Goal: Information Seeking & Learning: Find specific page/section

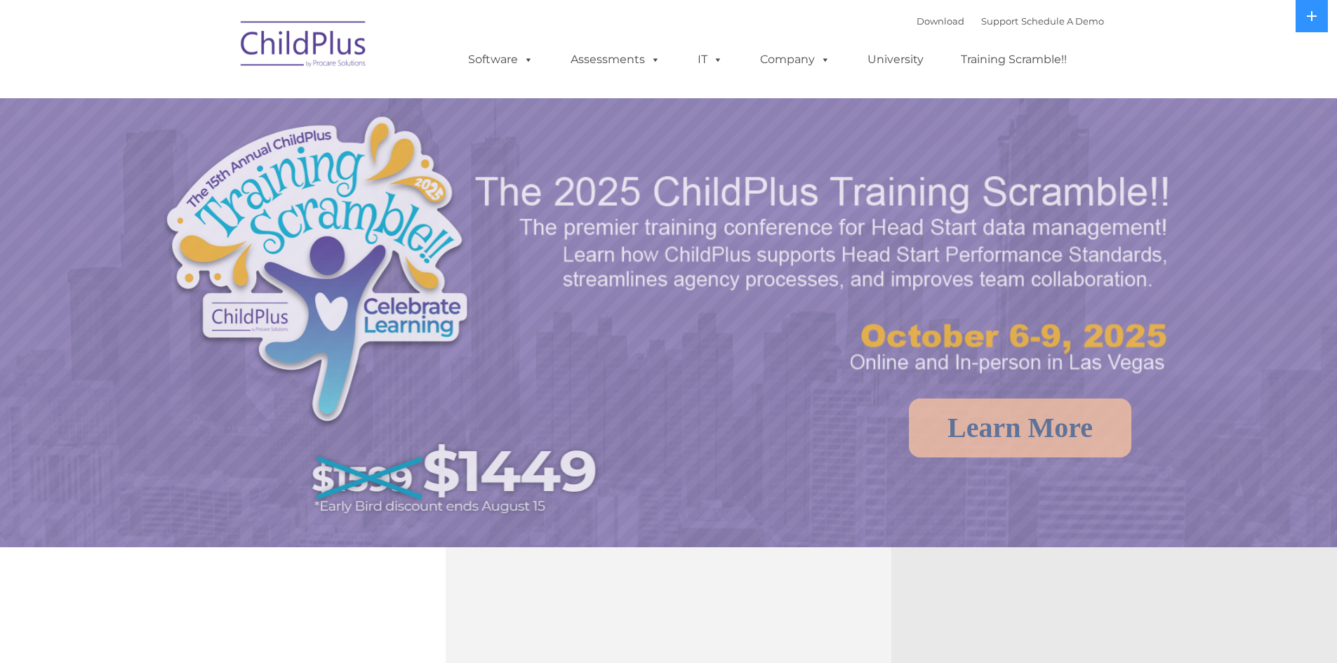
select select "MEDIUM"
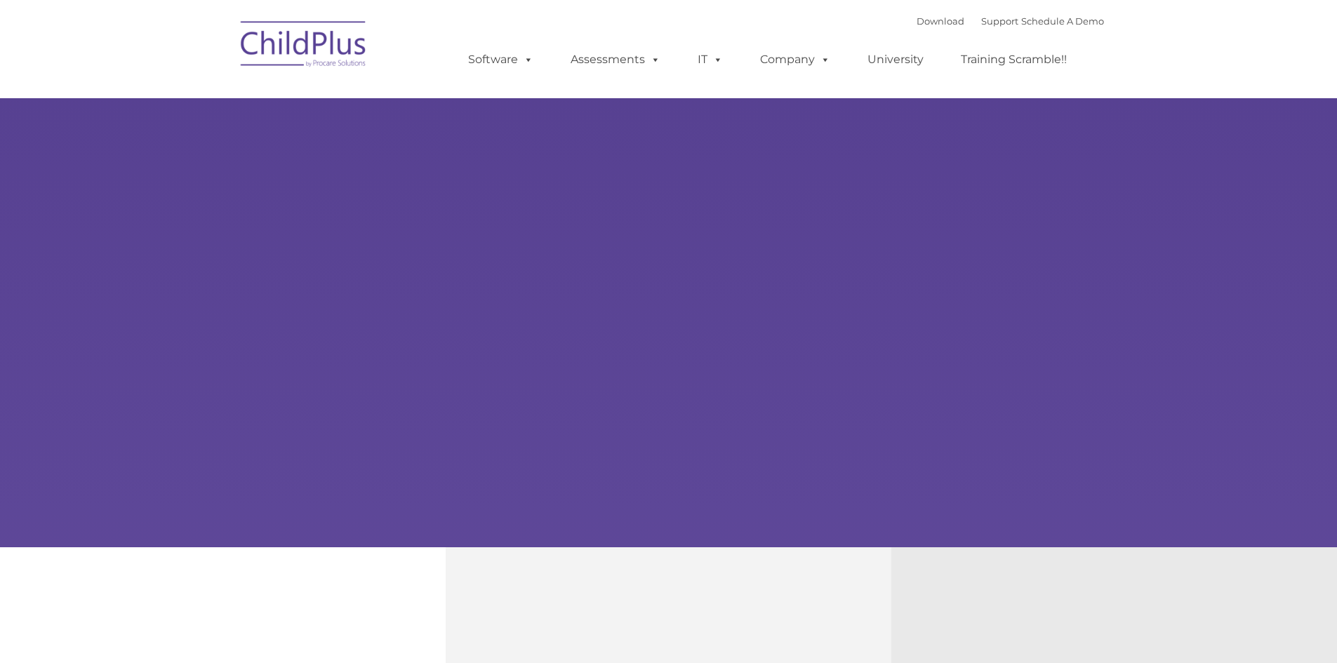
type input ""
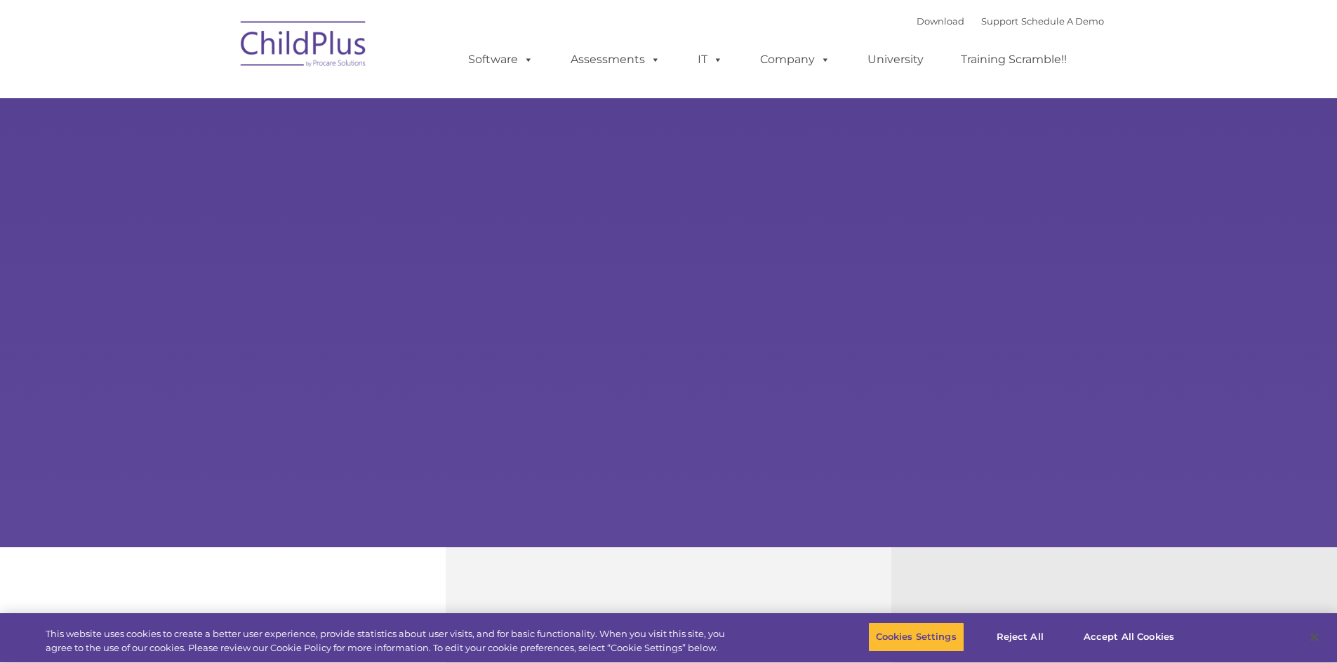
select select "MEDIUM"
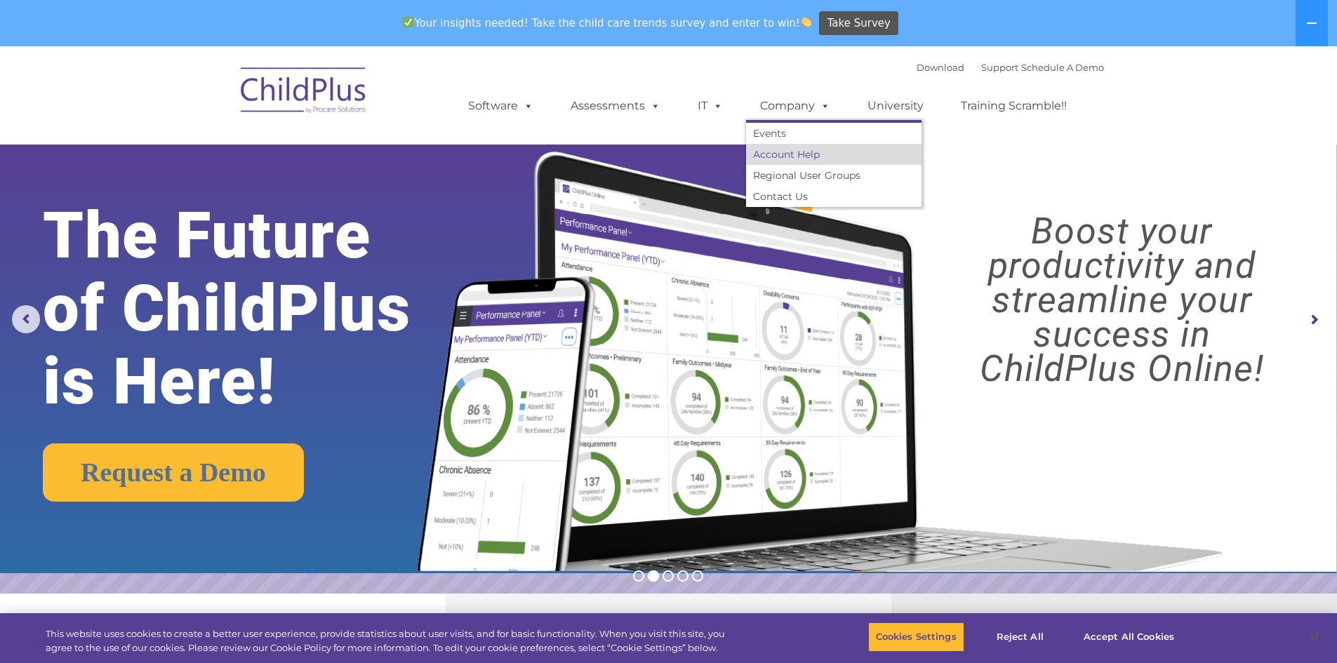
click at [782, 159] on link "Account Help" at bounding box center [833, 154] width 175 height 21
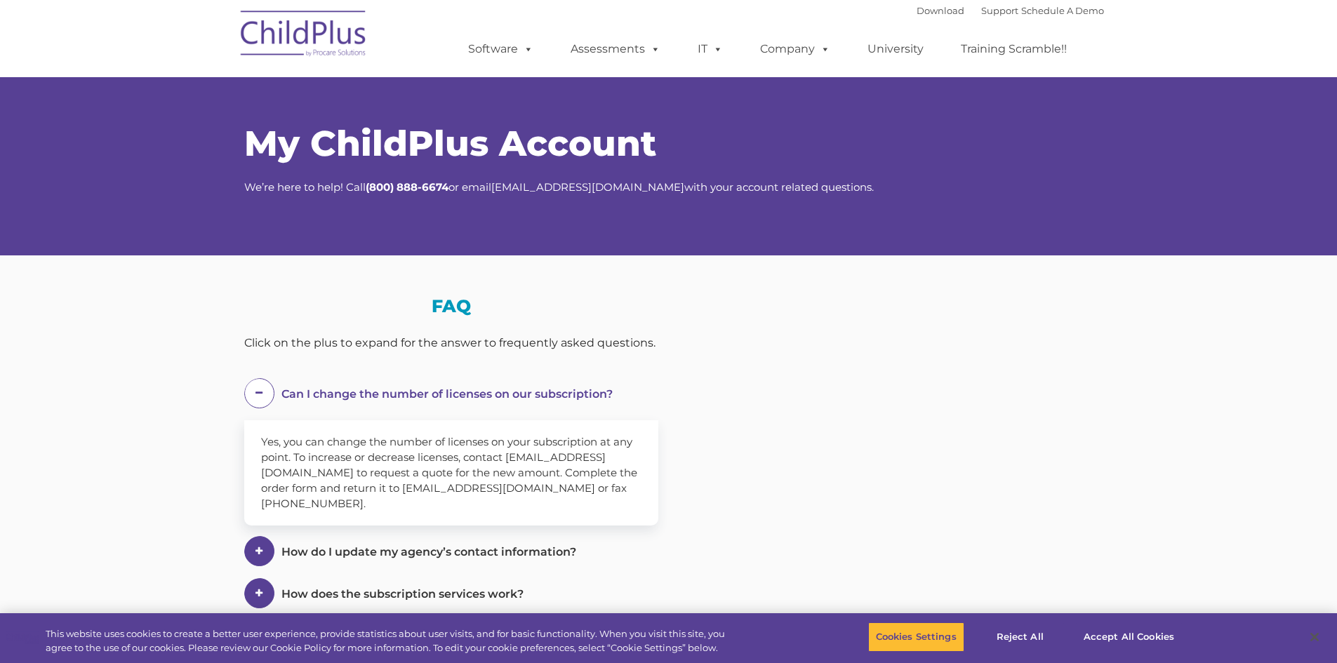
select select "MEDIUM"
